Goal: Information Seeking & Learning: Learn about a topic

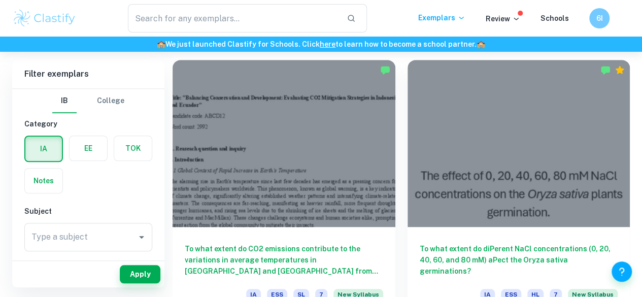
scroll to position [286, 0]
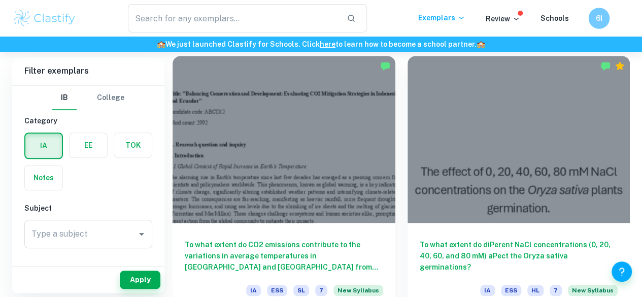
click at [598, 17] on h6 "6I" at bounding box center [598, 19] width 12 height 12
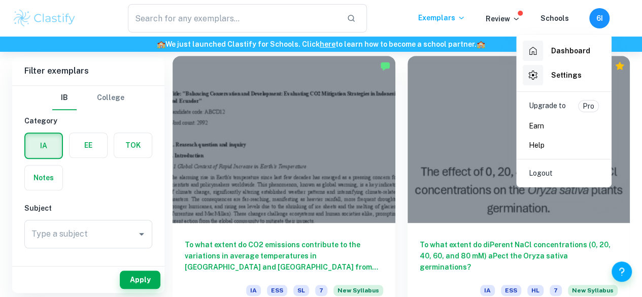
click at [305, 22] on div at bounding box center [321, 148] width 642 height 297
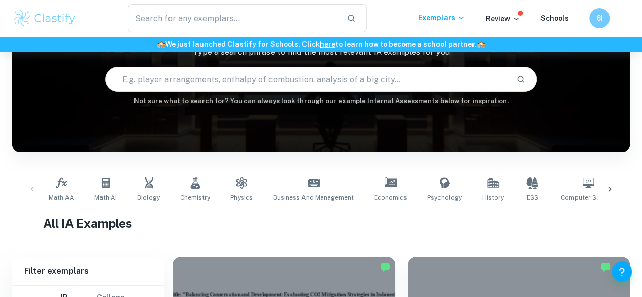
scroll to position [87, 0]
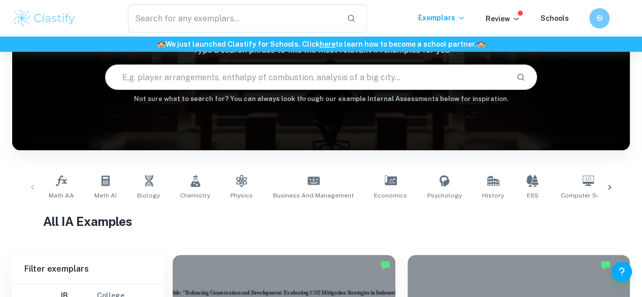
click at [204, 82] on input "text" at bounding box center [307, 77] width 403 height 28
type input "internal resistance battery"
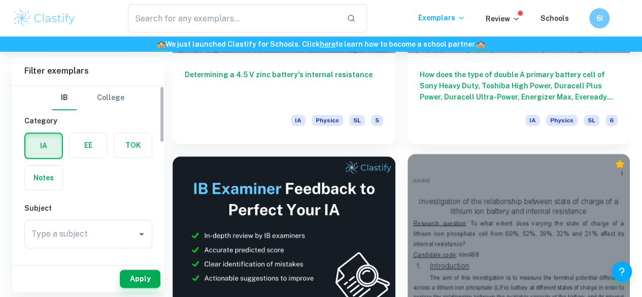
scroll to position [558, 0]
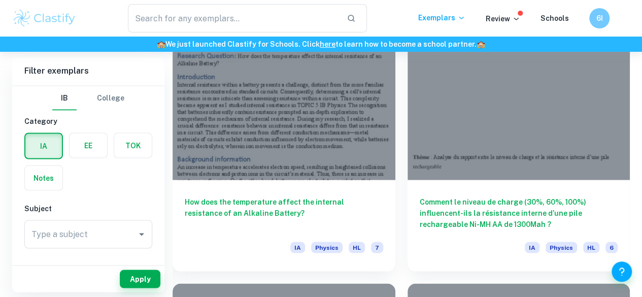
scroll to position [907, 0]
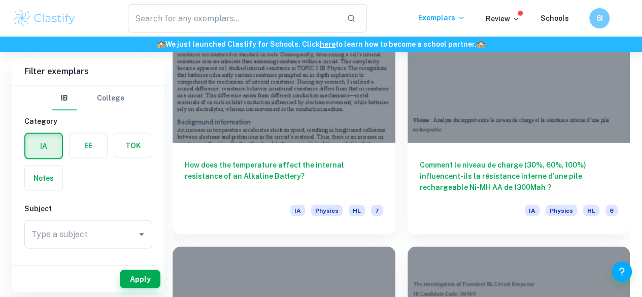
drag, startPoint x: 288, startPoint y: 162, endPoint x: 290, endPoint y: 157, distance: 5.3
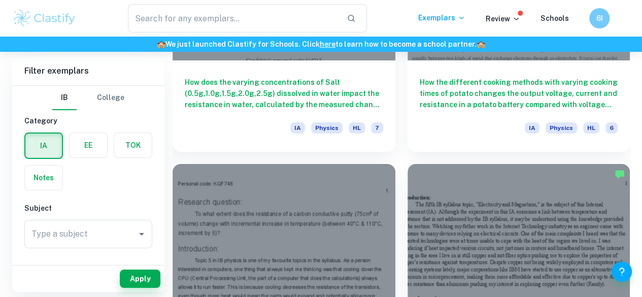
scroll to position [1820, 0]
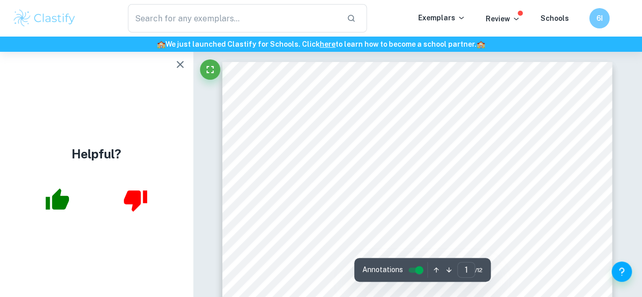
drag, startPoint x: 340, startPoint y: 144, endPoint x: 265, endPoint y: 131, distance: 75.6
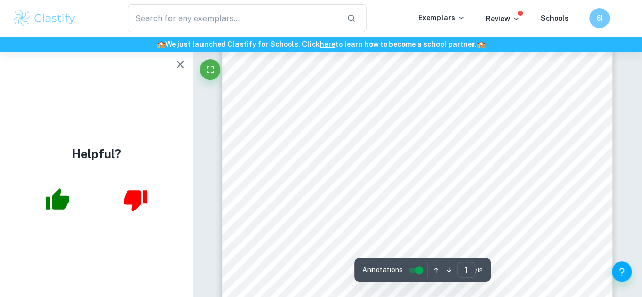
scroll to position [51, 0]
click at [181, 65] on icon "button" at bounding box center [180, 64] width 7 height 7
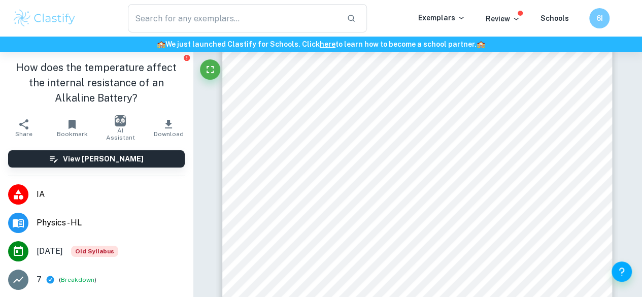
click at [405, 292] on span "is made of zinc, and the electrolyte is potassium hydroxide. The electrolyte ex…" at bounding box center [412, 293] width 288 height 8
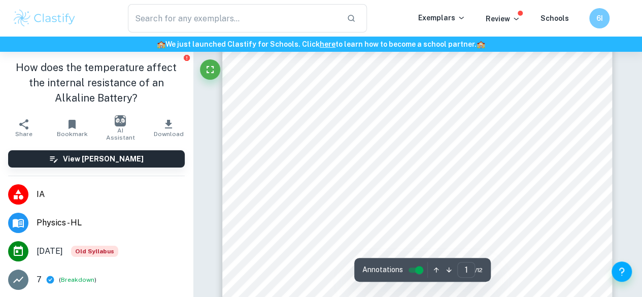
click at [251, 198] on div "1 R e s e a r c h Q u e s + o n : How does the temperature affect the internal …" at bounding box center [417, 263] width 390 height 504
click at [412, 221] on div "1 R e s e a r c h Q u e s + o n : How does the temperature affect the internal …" at bounding box center [417, 263] width 390 height 504
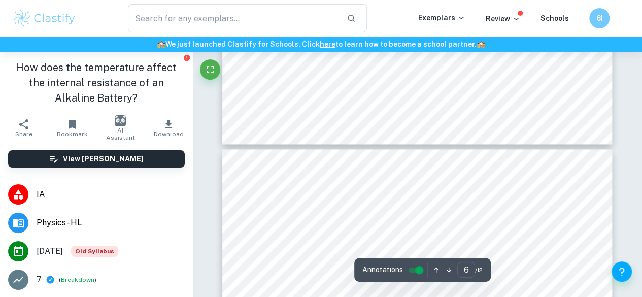
scroll to position [2575, 0]
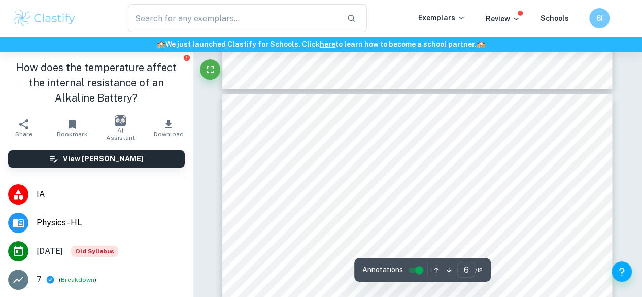
click at [335, 242] on span "All the batteries were new, of the same brand, and displayed consistent voltage…" at bounding box center [416, 242] width 297 height 8
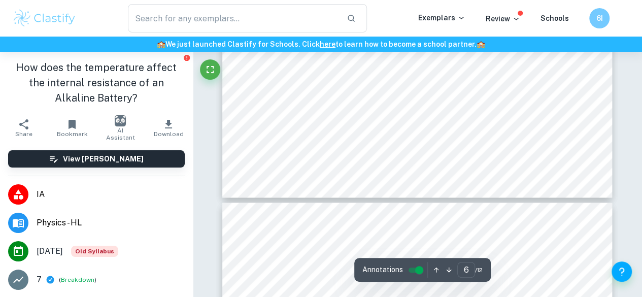
scroll to position [2626, 0]
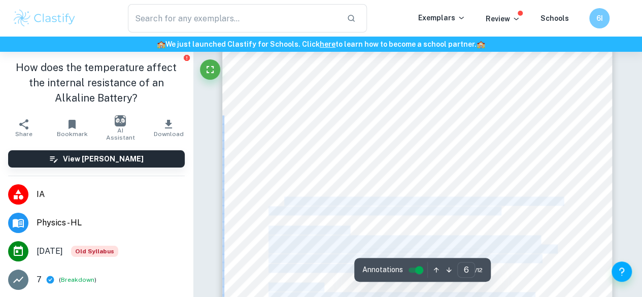
drag, startPoint x: 508, startPoint y: 212, endPoint x: 285, endPoint y: 199, distance: 224.0
click at [285, 199] on div "Table 2: Raw Data table of the Battery9s voltage in an open circuit Temperature…" at bounding box center [417, 295] width 390 height 504
click at [285, 199] on span "circuit. Each battery's manual indicated 1.5 V. With two batteries in use, the …" at bounding box center [414, 201] width 293 height 8
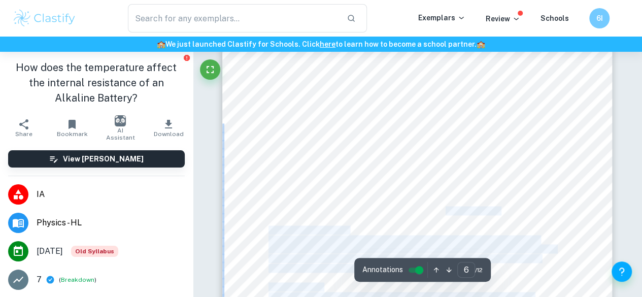
drag, startPoint x: 265, startPoint y: 188, endPoint x: 446, endPoint y: 207, distance: 182.1
click at [446, 207] on div "Table 2: Raw Data table of the Battery9s voltage in an open circuit Temperature…" at bounding box center [417, 295] width 390 height 504
click at [446, 207] on span "was 3 V. Therefore, I excluded the table9s representations of the trials." at bounding box center [383, 210] width 231 height 8
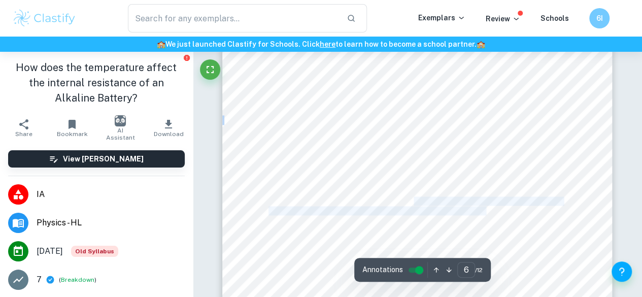
drag, startPoint x: 455, startPoint y: 206, endPoint x: 412, endPoint y: 198, distance: 43.5
click at [412, 198] on div "Table 2: Raw Data table of the Battery9s voltage in an open circuit Temperature…" at bounding box center [417, 295] width 390 height 504
click at [412, 198] on span "circuit. Each battery's manual indicated 1.5 V. With two batteries in use, the …" at bounding box center [414, 201] width 293 height 8
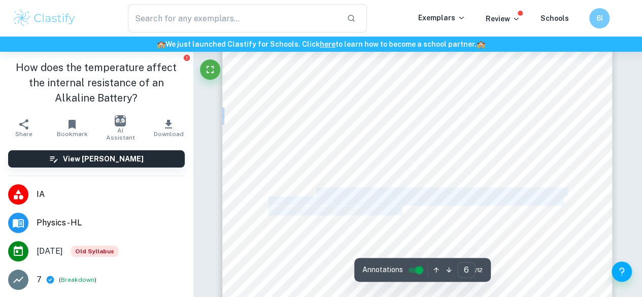
drag, startPoint x: 325, startPoint y: 193, endPoint x: 402, endPoint y: 215, distance: 79.5
click at [402, 215] on div "Table 2: Raw Data table of the Battery9s voltage in an open circuit Temperature…" at bounding box center [417, 295] width 390 height 504
click at [402, 215] on span "was 3 V. Therefore, I excluded the table9s representations of the trials." at bounding box center [383, 210] width 231 height 8
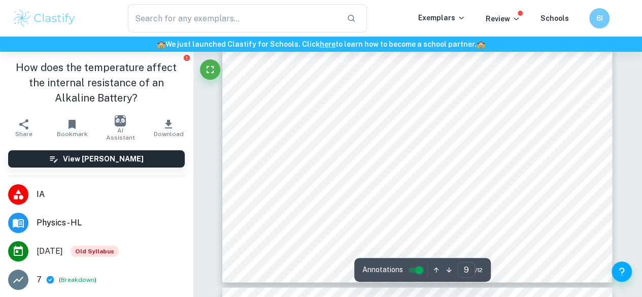
scroll to position [4427, 0]
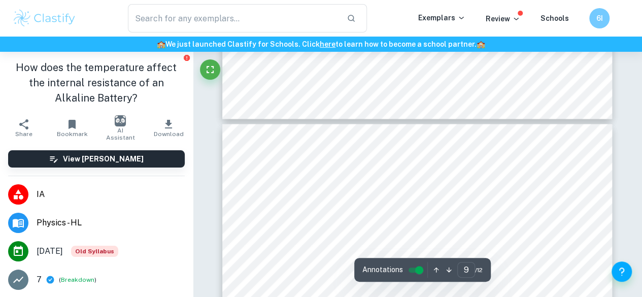
type input "10"
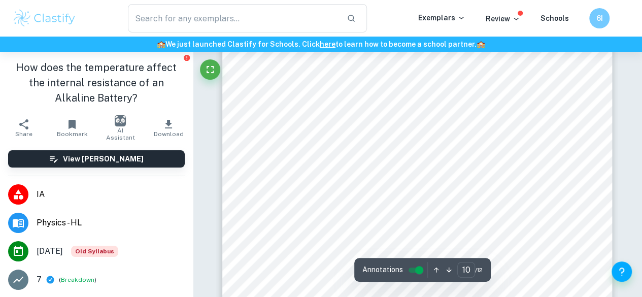
scroll to position [4883, 0]
click at [434, 169] on div "the observed trend would more resemble a decreasing exponential relationship li…" at bounding box center [417, 73] width 390 height 504
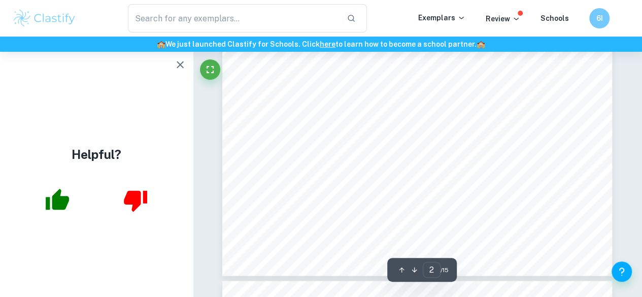
scroll to position [609, 0]
drag, startPoint x: 253, startPoint y: 192, endPoint x: 271, endPoint y: 202, distance: 21.3
click at [267, 205] on div "the resistance change per degree Celsius of temperature change 4 . The temperat…" at bounding box center [417, 277] width 390 height 504
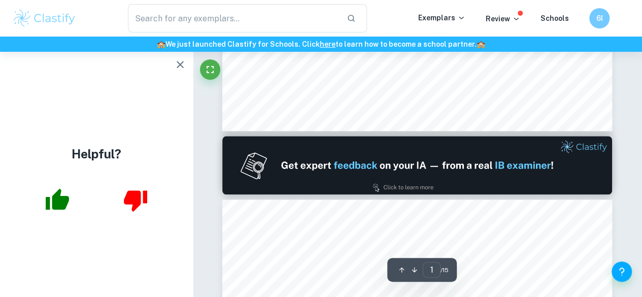
scroll to position [355, 0]
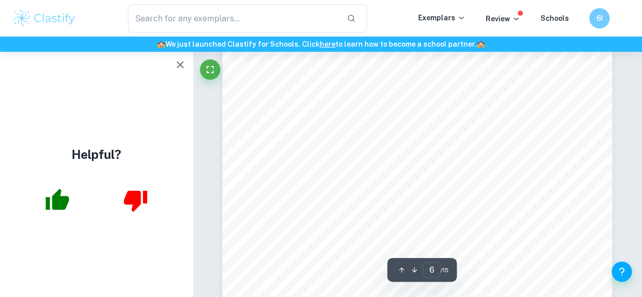
type input "7"
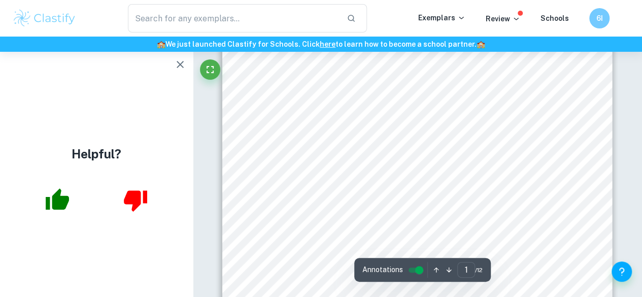
scroll to position [152, 0]
